Goal: Task Accomplishment & Management: Use online tool/utility

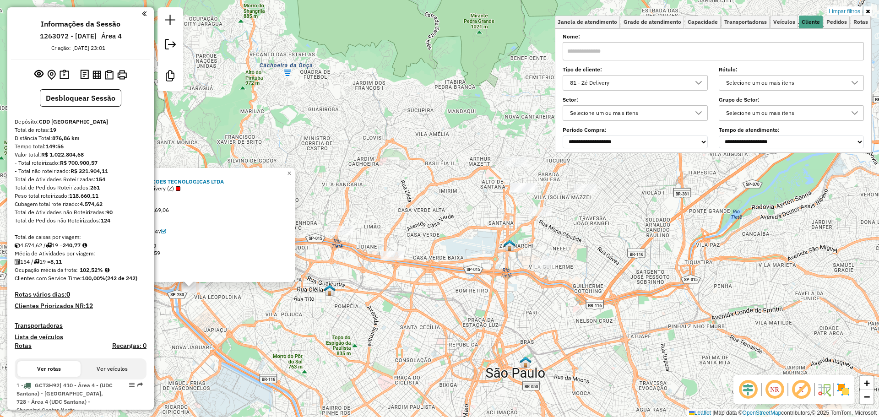
scroll to position [5, 32]
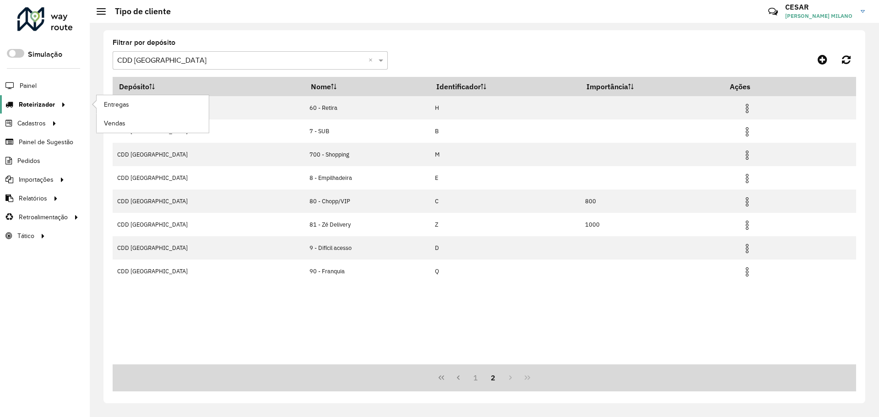
click at [49, 103] on span "Roteirizador" at bounding box center [37, 105] width 36 height 10
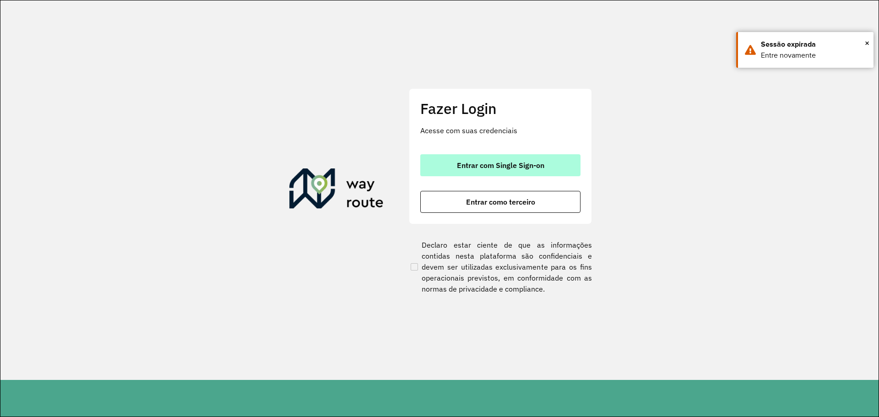
click at [449, 173] on button "Entrar com Single Sign-on" at bounding box center [500, 165] width 160 height 22
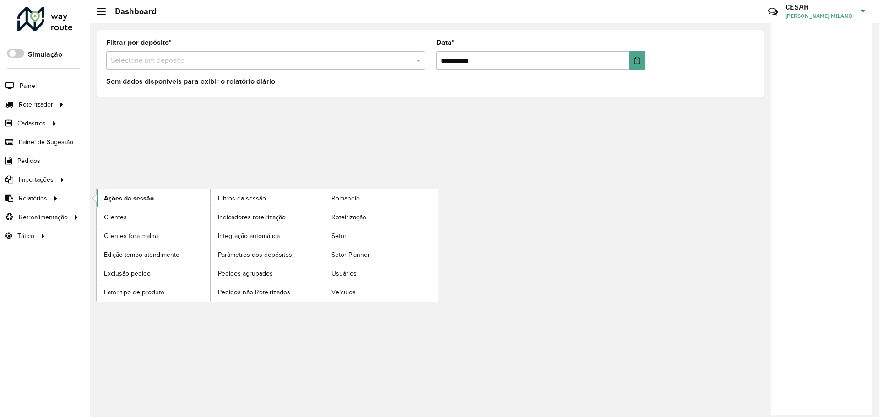
click at [153, 198] on link "Ações da sessão" at bounding box center [154, 198] width 114 height 18
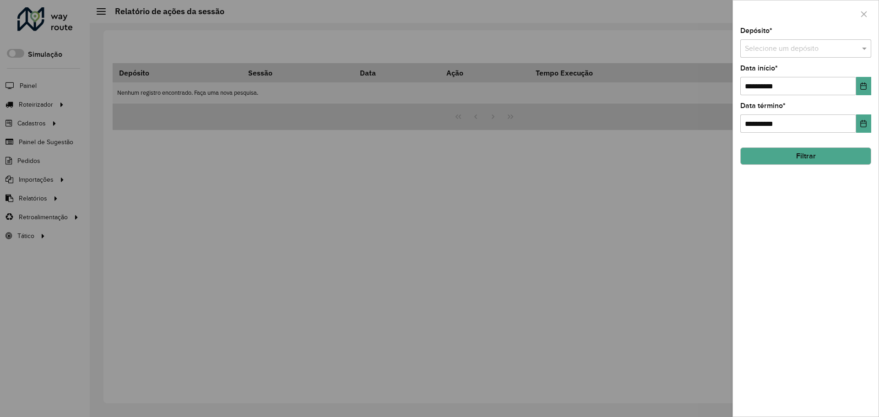
click at [818, 49] on input "text" at bounding box center [796, 48] width 103 height 11
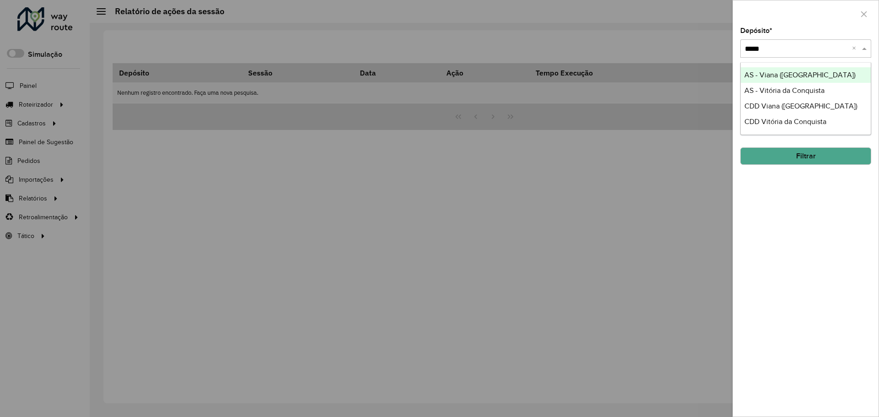
type input "******"
click at [801, 110] on span "CDD Viana (Vitória)" at bounding box center [800, 106] width 113 height 8
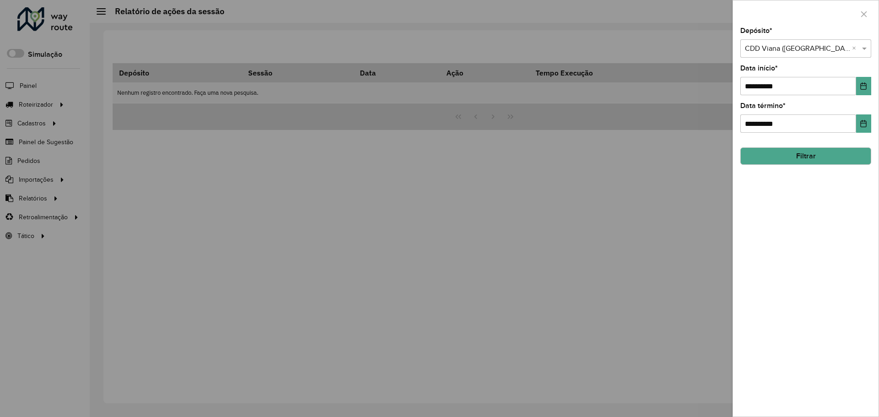
click at [817, 157] on button "Filtrar" at bounding box center [805, 155] width 131 height 17
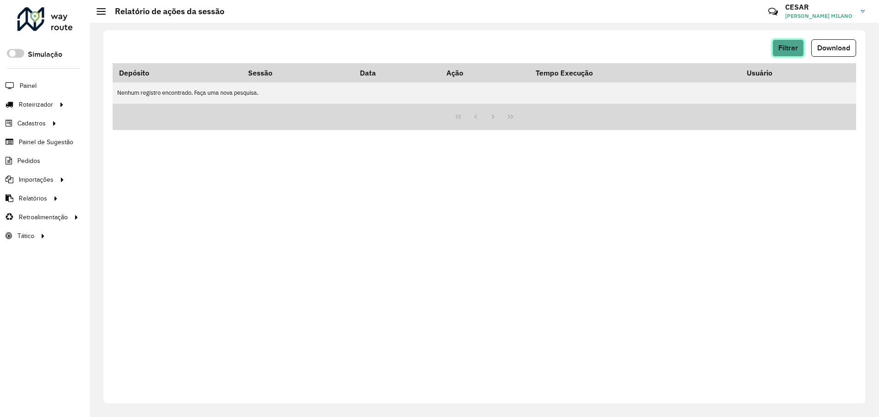
click at [784, 47] on span "Filtrar" at bounding box center [788, 48] width 20 height 8
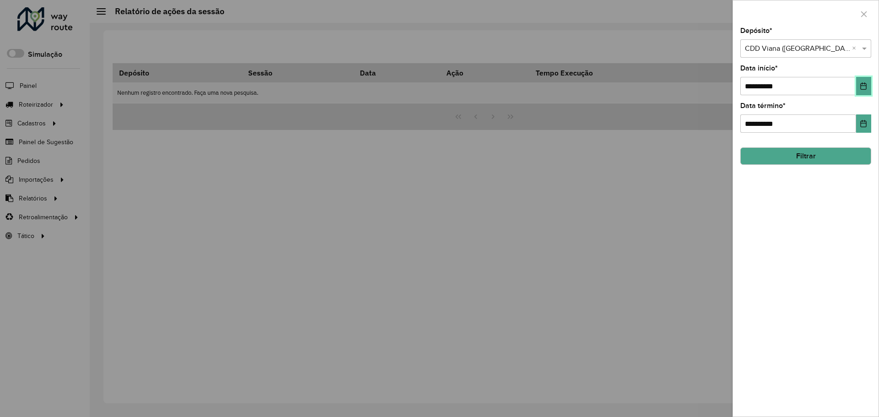
click at [856, 86] on button "Choose Date" at bounding box center [863, 86] width 15 height 18
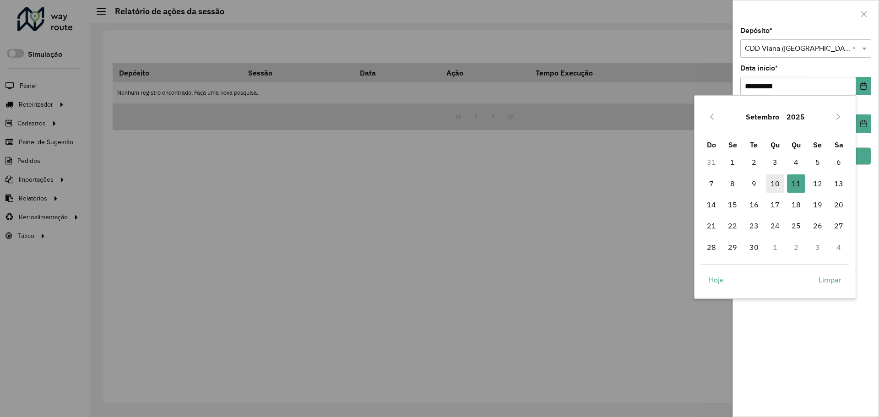
click at [770, 181] on span "10" at bounding box center [775, 183] width 18 height 18
type input "**********"
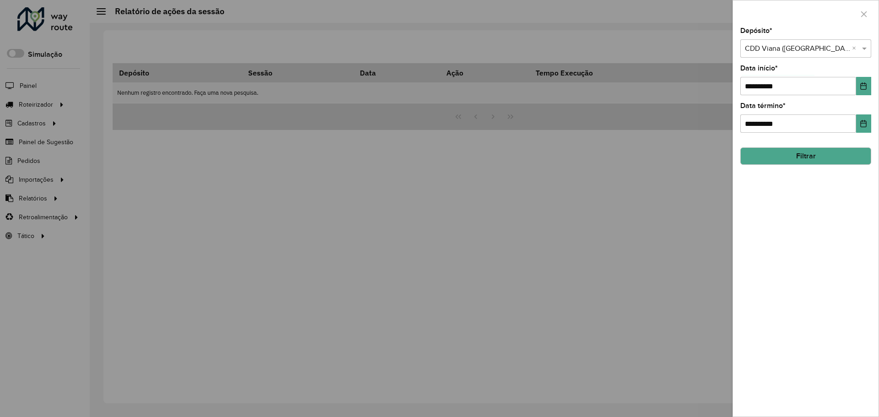
click at [801, 141] on hb-field-button "Filtrar" at bounding box center [805, 152] width 131 height 25
click at [805, 157] on button "Filtrar" at bounding box center [805, 155] width 131 height 17
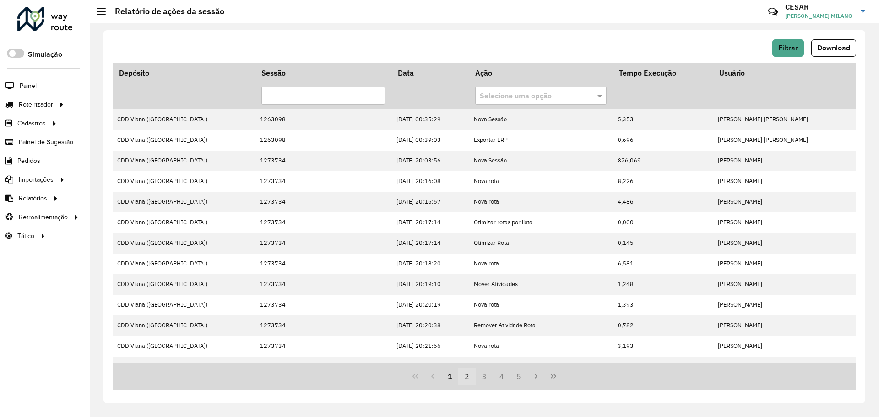
click at [474, 370] on button "2" at bounding box center [466, 376] width 17 height 17
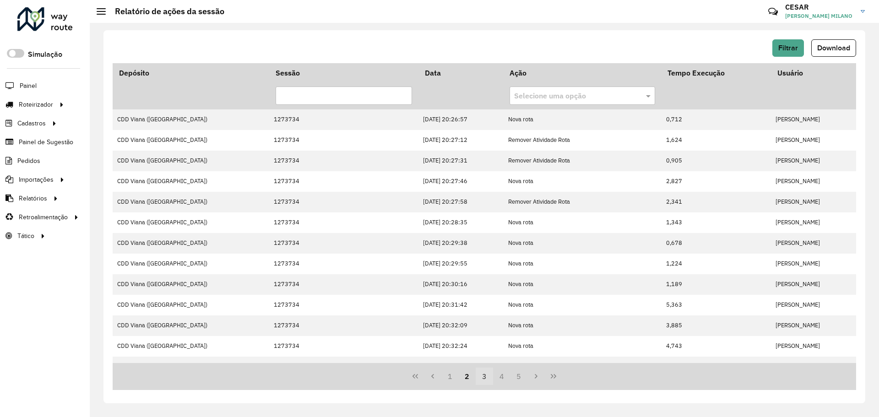
click at [487, 374] on button "3" at bounding box center [484, 376] width 17 height 17
click at [501, 379] on button "4" at bounding box center [501, 376] width 17 height 17
click at [519, 379] on button "6" at bounding box center [518, 376] width 17 height 17
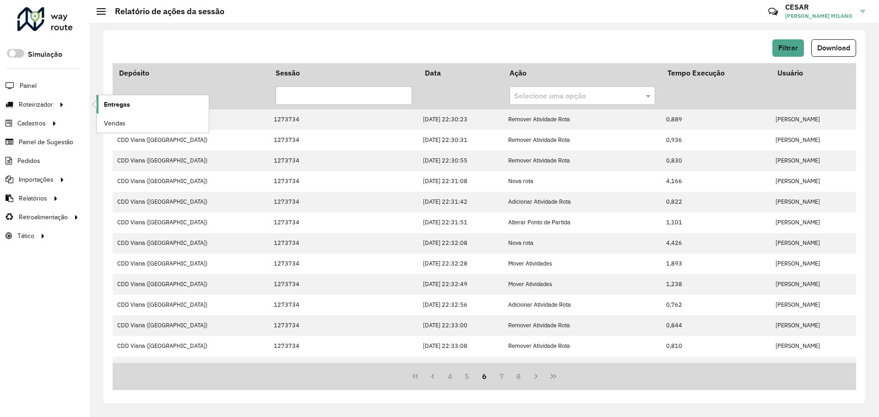
click at [125, 105] on span "Entregas" at bounding box center [117, 105] width 26 height 10
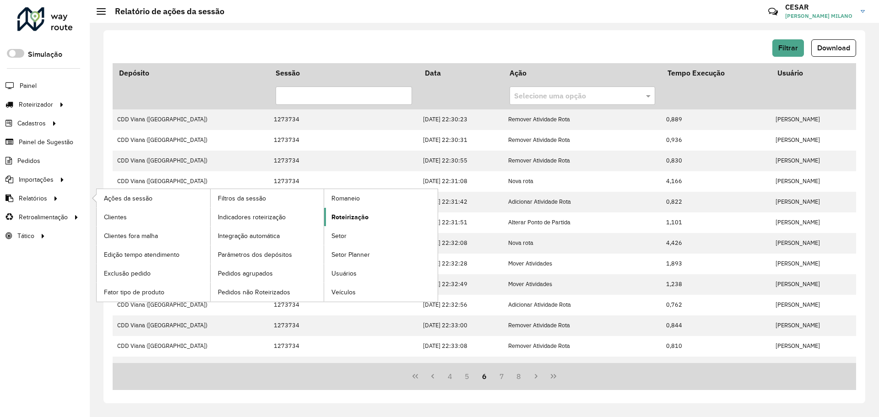
click at [328, 216] on link "Roteirização" at bounding box center [381, 217] width 114 height 18
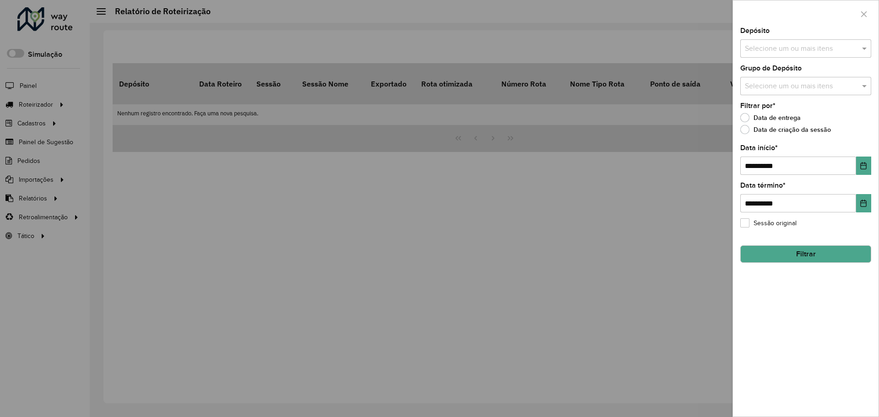
click at [812, 49] on input "text" at bounding box center [800, 48] width 117 height 11
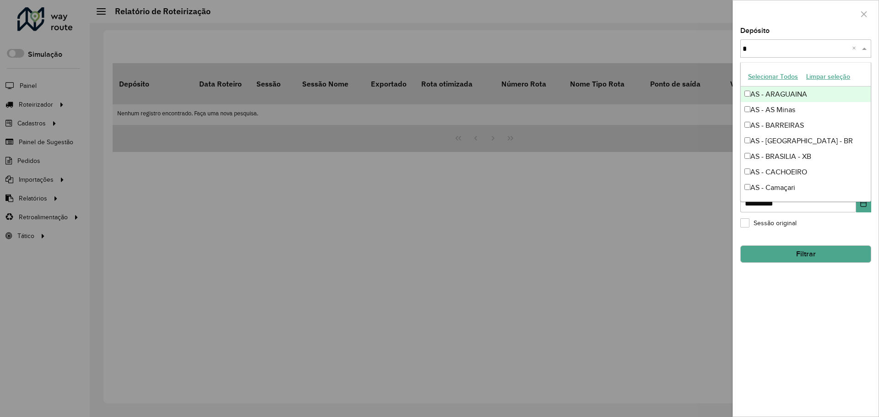
type input "*"
click at [511, 169] on div at bounding box center [439, 208] width 879 height 417
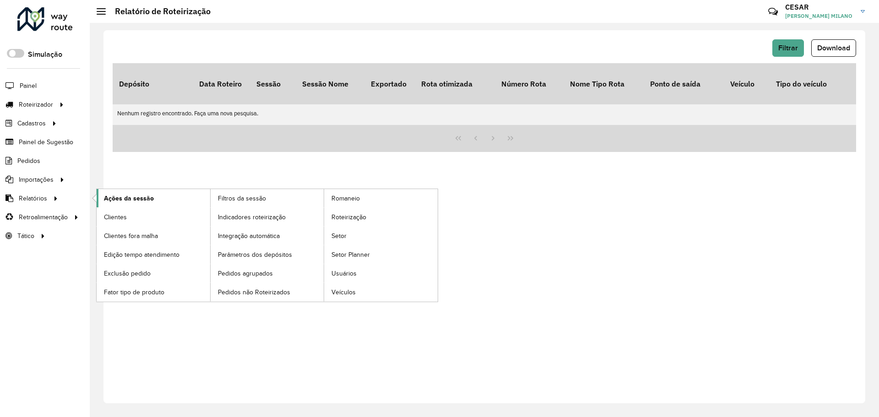
click at [130, 191] on link "Ações da sessão" at bounding box center [154, 198] width 114 height 18
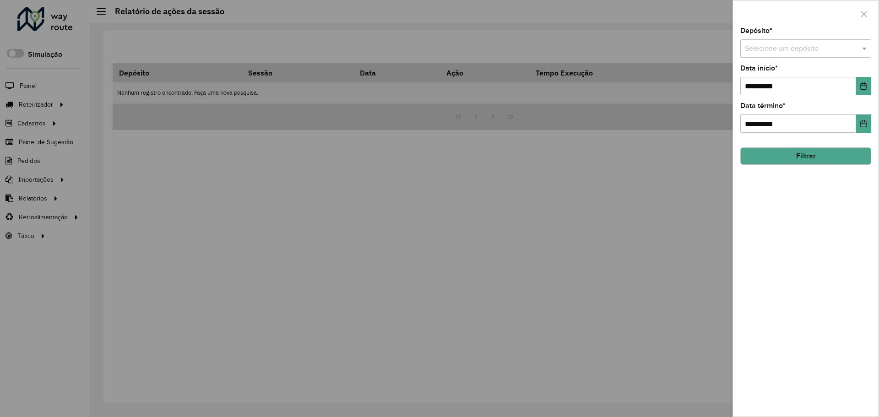
click at [783, 50] on input "text" at bounding box center [796, 48] width 103 height 11
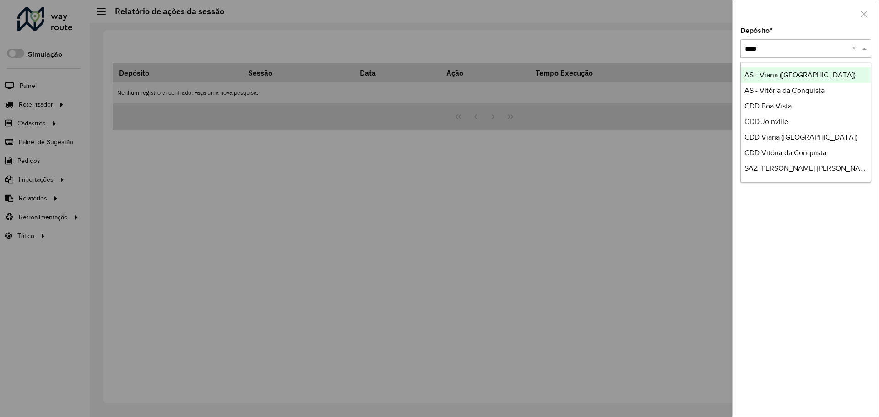
type input "*****"
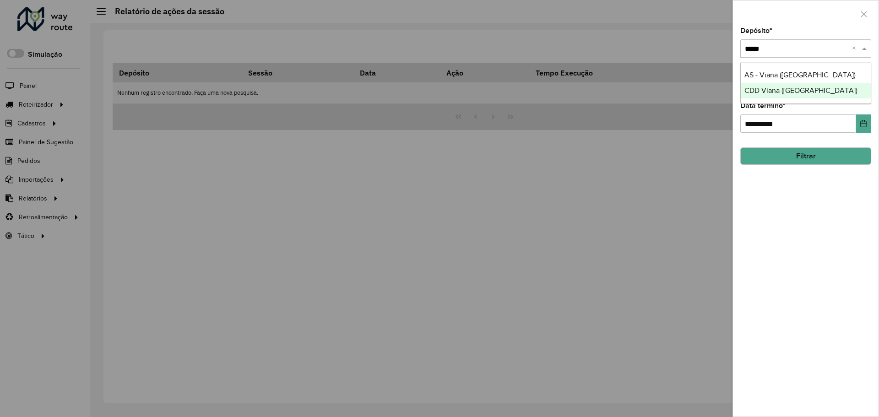
click at [818, 89] on div "CDD Viana ([GEOGRAPHIC_DATA])" at bounding box center [806, 91] width 130 height 16
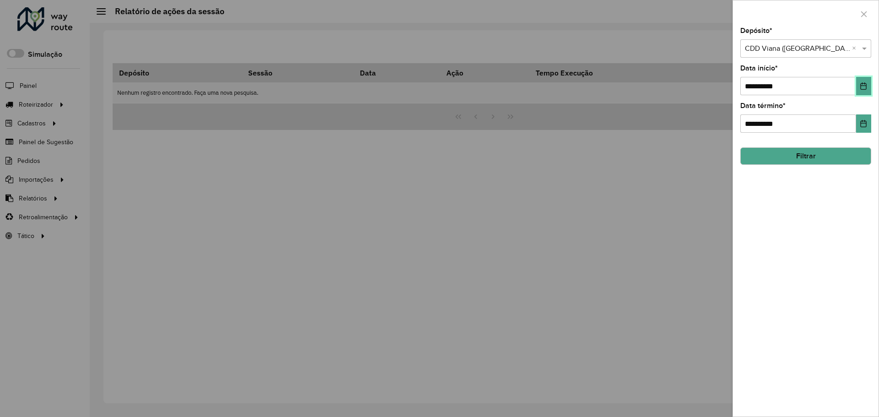
click at [863, 84] on icon "Choose Date" at bounding box center [863, 85] width 7 height 7
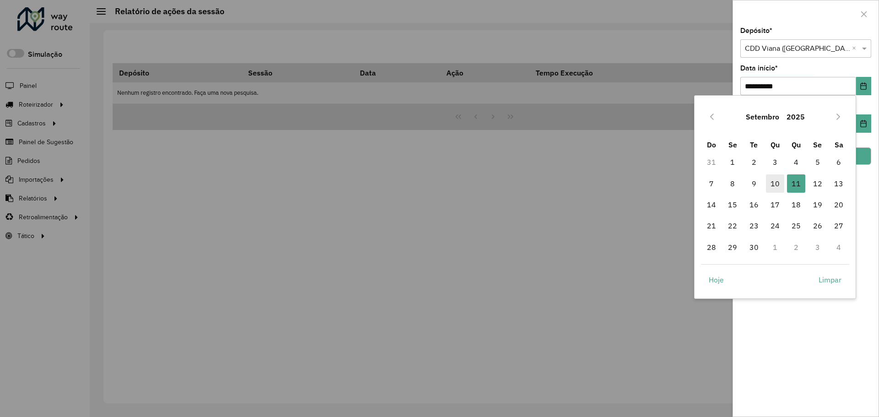
click at [775, 182] on span "10" at bounding box center [775, 183] width 18 height 18
type input "**********"
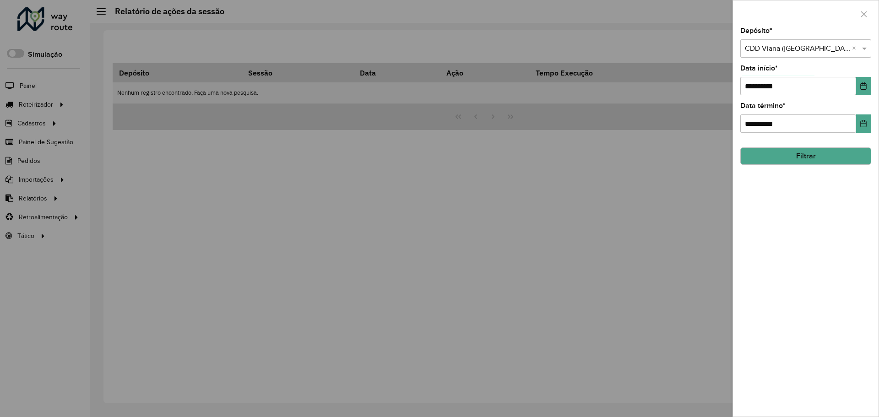
click at [813, 153] on button "Filtrar" at bounding box center [805, 155] width 131 height 17
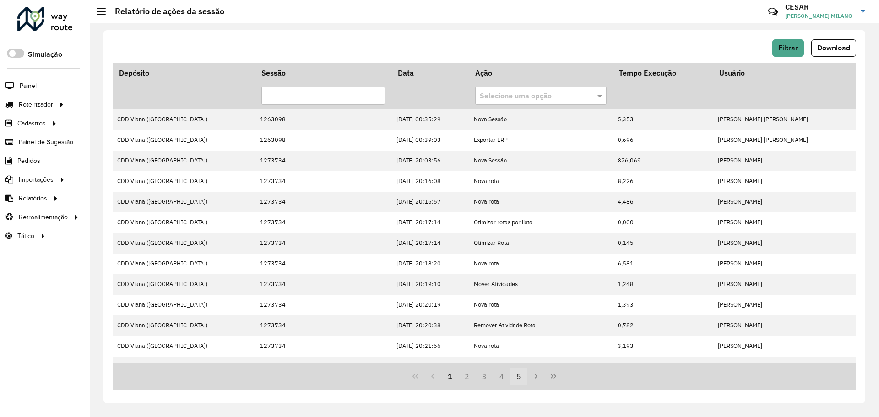
click at [523, 379] on button "5" at bounding box center [518, 376] width 17 height 17
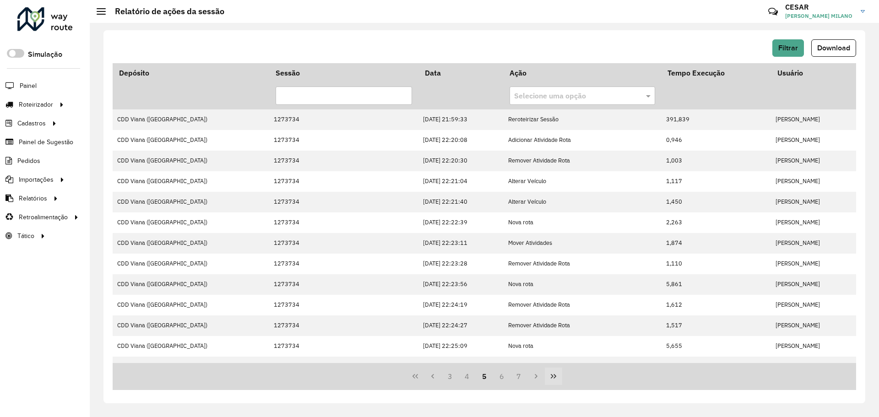
click at [550, 376] on icon "Last Page" at bounding box center [553, 376] width 7 height 7
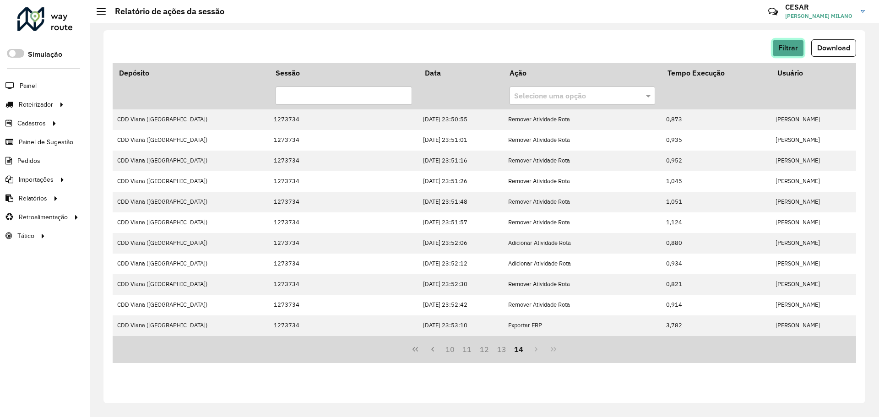
click at [791, 46] on span "Filtrar" at bounding box center [788, 48] width 20 height 8
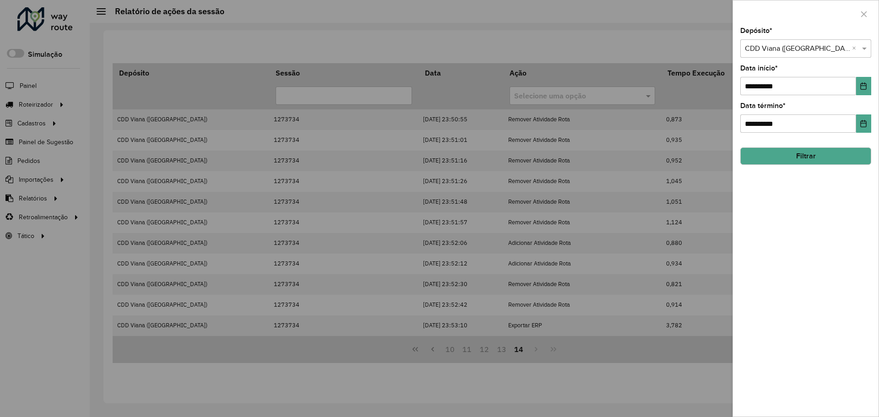
click at [804, 54] on input "text" at bounding box center [796, 48] width 103 height 11
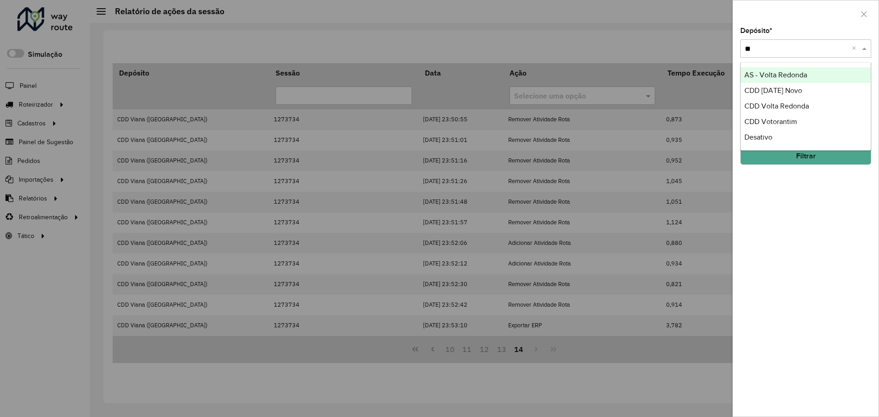
type input "***"
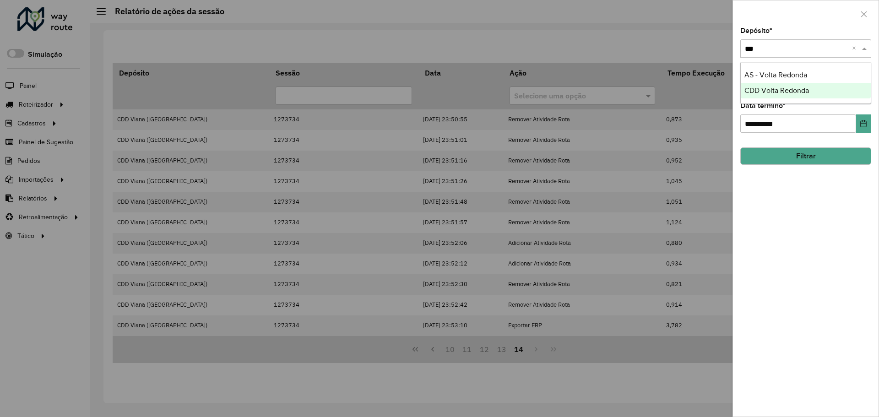
click at [748, 90] on span "CDD Volta Redonda" at bounding box center [776, 91] width 65 height 8
click at [830, 164] on button "Filtrar" at bounding box center [805, 155] width 131 height 17
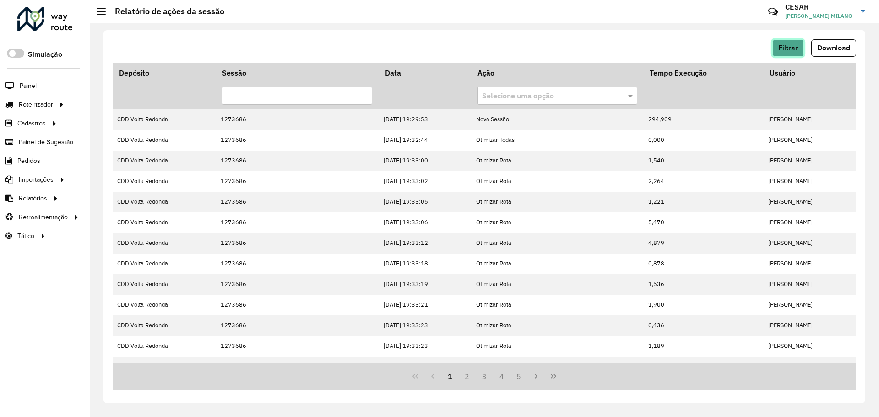
click at [781, 43] on button "Filtrar" at bounding box center [788, 47] width 32 height 17
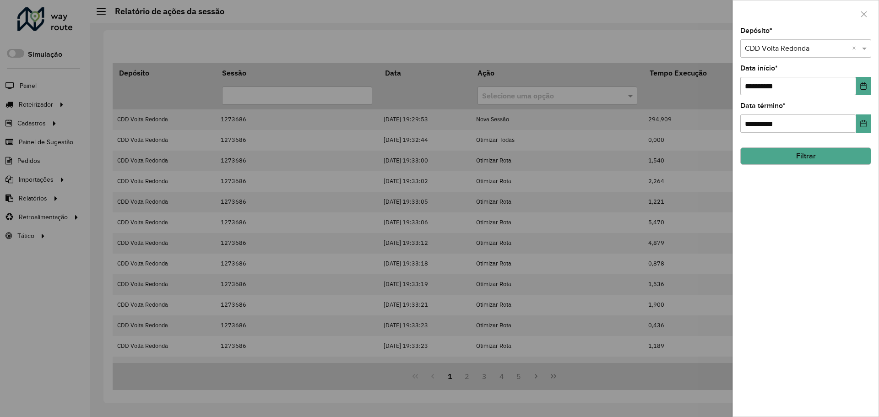
click at [778, 55] on div "Selecione um depósito × CDD Volta Redonda ×" at bounding box center [805, 48] width 131 height 18
type input "******"
click at [786, 79] on div "CDD Suzano" at bounding box center [806, 75] width 130 height 16
click at [818, 147] on button "Filtrar" at bounding box center [805, 155] width 131 height 17
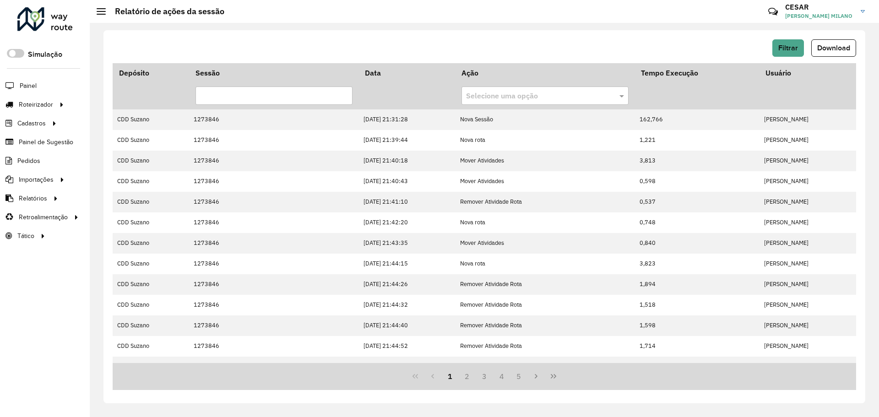
drag, startPoint x: 856, startPoint y: 196, endPoint x: 856, endPoint y: 266, distance: 70.0
click at [856, 266] on div "Filtrar Download Depósito Sessão Data Ação Tempo Execução Usuário Selecione uma…" at bounding box center [484, 216] width 762 height 373
drag, startPoint x: 856, startPoint y: 266, endPoint x: 855, endPoint y: 275, distance: 8.7
click at [856, 273] on div "Filtrar Download Depósito Sessão Data Ação Tempo Execução Usuário Selecione uma…" at bounding box center [484, 216] width 762 height 373
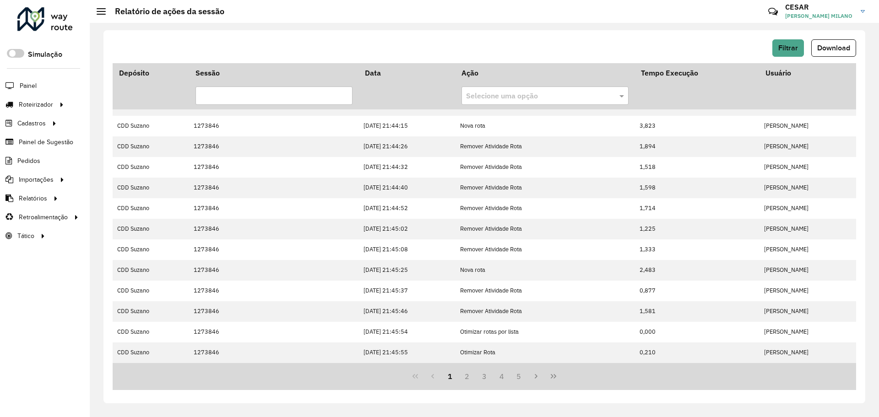
scroll to position [158, 0]
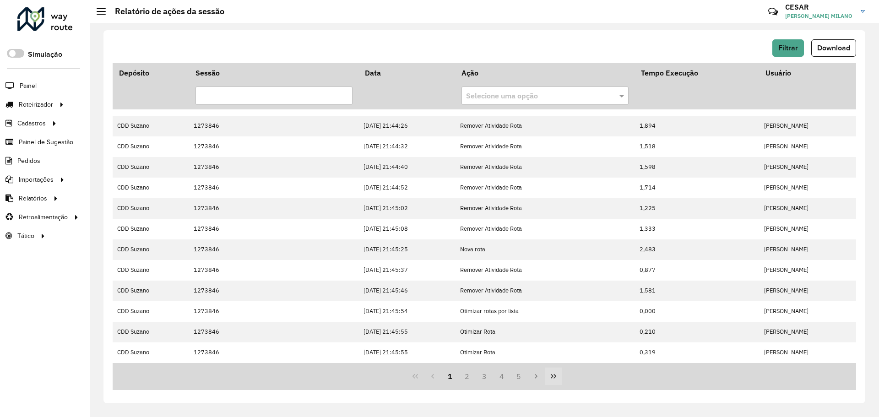
click at [548, 380] on button "Last Page" at bounding box center [553, 376] width 17 height 17
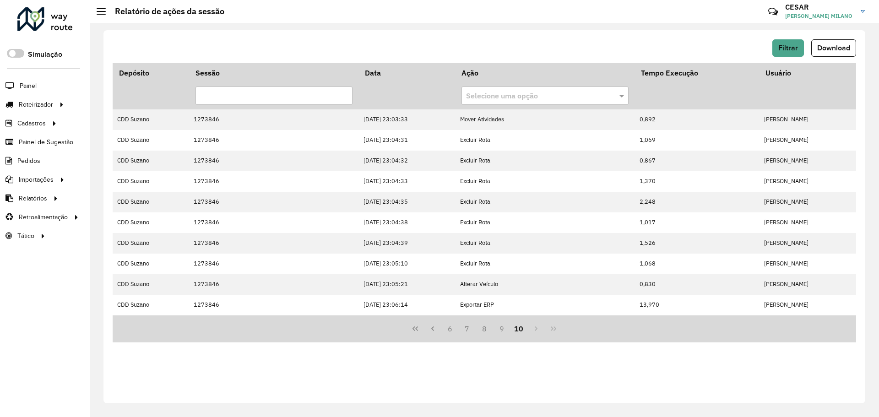
scroll to position [0, 0]
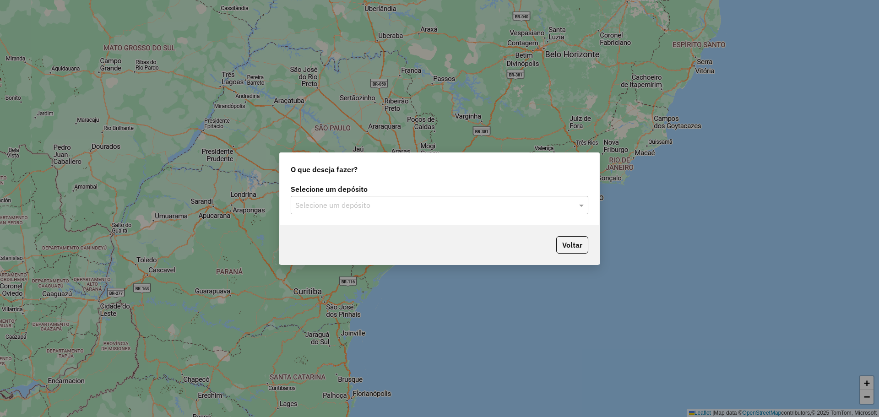
click at [446, 208] on input "text" at bounding box center [430, 205] width 270 height 11
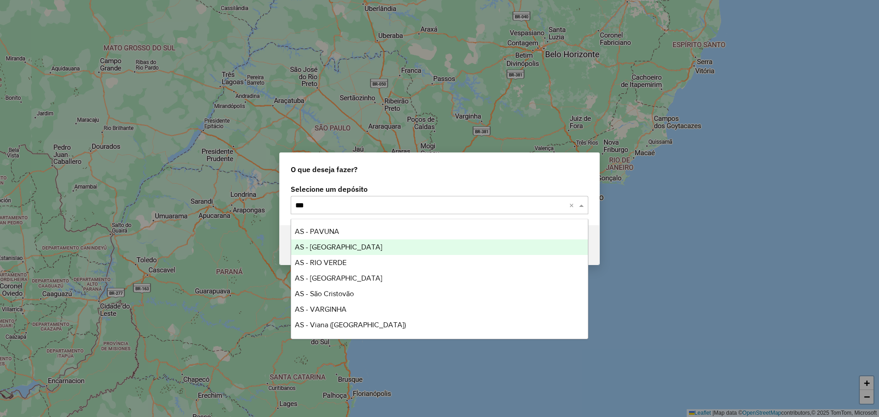
type input "****"
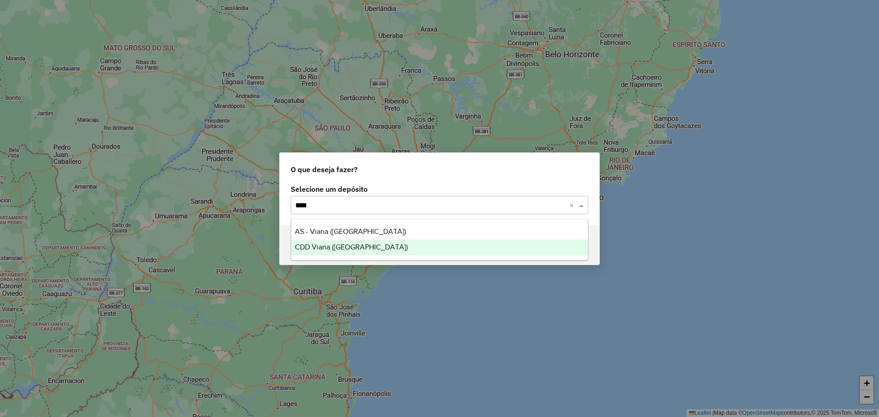
click at [399, 249] on div "CDD Viana ([GEOGRAPHIC_DATA])" at bounding box center [439, 247] width 297 height 16
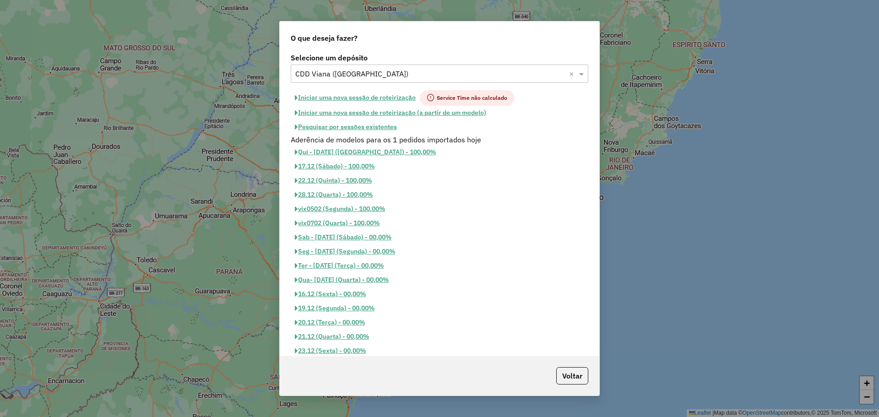
click at [383, 124] on button "Pesquisar por sessões existentes" at bounding box center [346, 127] width 110 height 14
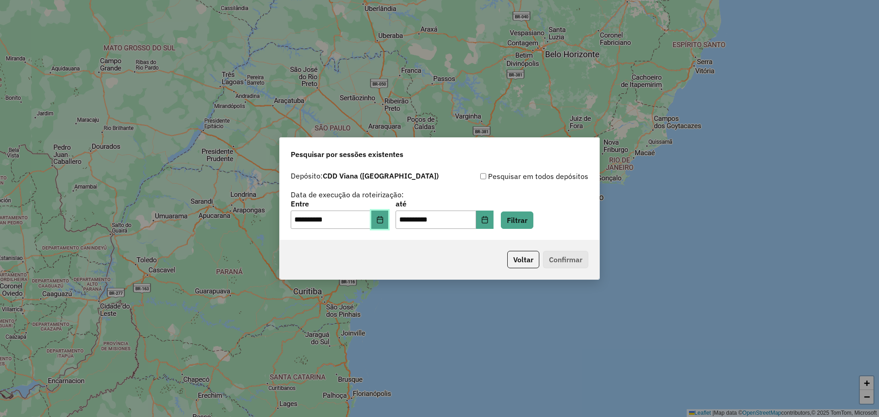
click at [389, 226] on button "Choose Date" at bounding box center [379, 220] width 17 height 18
click at [467, 239] on div "**********" at bounding box center [440, 203] width 320 height 73
click at [531, 213] on button "Filtrar" at bounding box center [517, 219] width 33 height 17
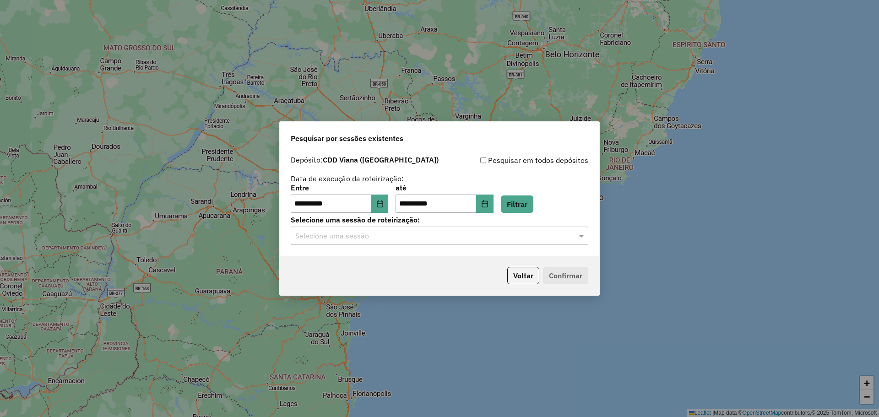
click at [436, 231] on input "text" at bounding box center [430, 236] width 270 height 11
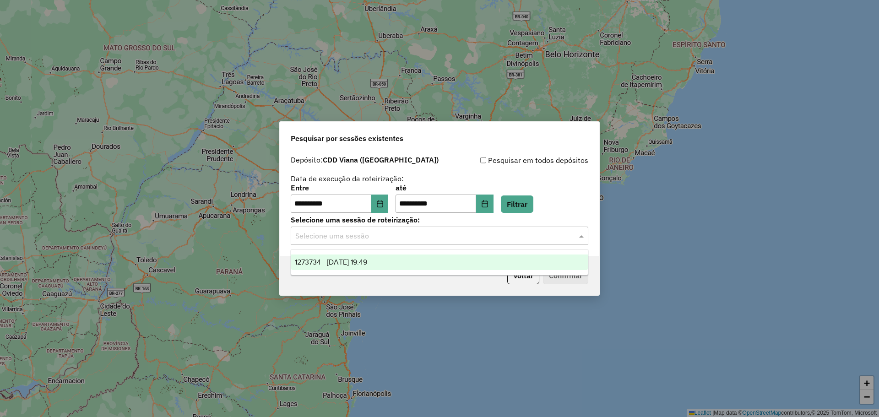
click at [433, 256] on div "1273734 - [DATE] 19:49" at bounding box center [439, 263] width 297 height 16
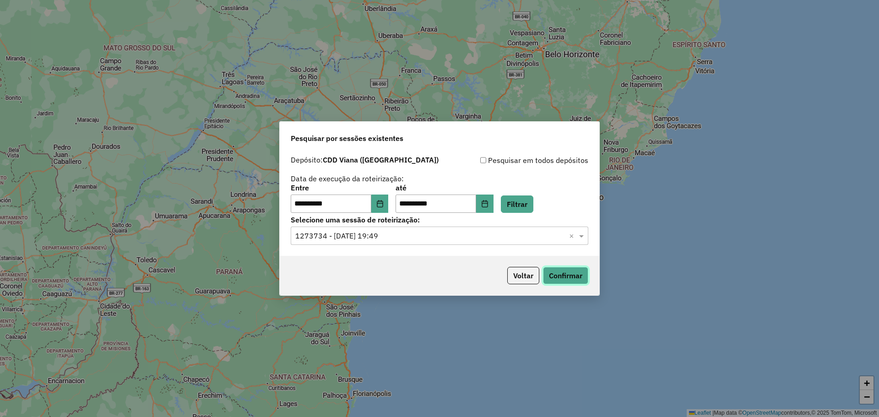
click at [561, 271] on button "Confirmar" at bounding box center [565, 275] width 45 height 17
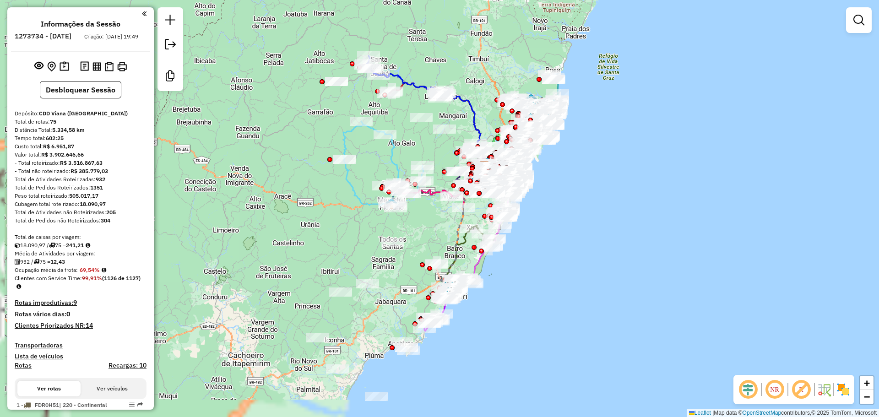
drag, startPoint x: 586, startPoint y: 196, endPoint x: 589, endPoint y: 190, distance: 6.8
click at [589, 190] on div "Janela de atendimento Grade de atendimento Capacidade Transportadoras Veículos …" at bounding box center [439, 208] width 879 height 417
click at [150, 38] on div "Informações da Sessão 1273734 - 11/09/2025 Criação: 10/09/2025 19:49 Desbloquea…" at bounding box center [80, 208] width 146 height 402
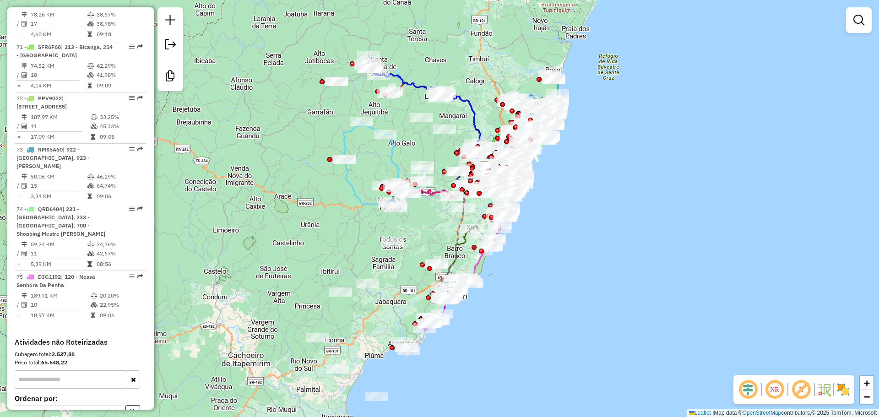
scroll to position [4208, 0]
